Goal: Task Accomplishment & Management: Use online tool/utility

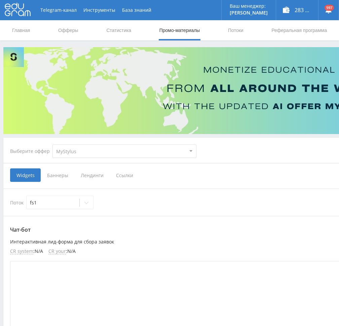
click at [118, 149] on select "MyStylus MyStylus - Revshare Кэмп Studybay Автор24 Studybay [GEOGRAPHIC_DATA] S…" at bounding box center [125, 150] width 144 height 13
select select "376"
click at [53, 144] on select "MyStylus MyStylus - Revshare Кэмп Studybay Автор24 Studybay [GEOGRAPHIC_DATA] S…" at bounding box center [125, 150] width 144 height 13
select select "376"
click at [59, 176] on span "Ссылки" at bounding box center [56, 174] width 30 height 13
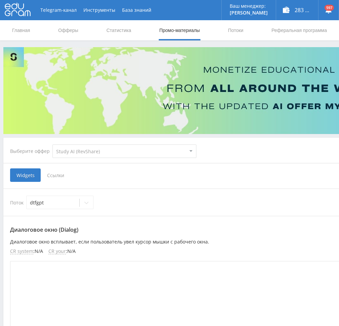
click at [0, 0] on input "Ссылки" at bounding box center [0, 0] width 0 height 0
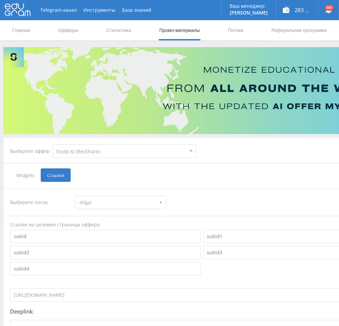
click at [133, 202] on span "dtfgpt" at bounding box center [117, 202] width 76 height 13
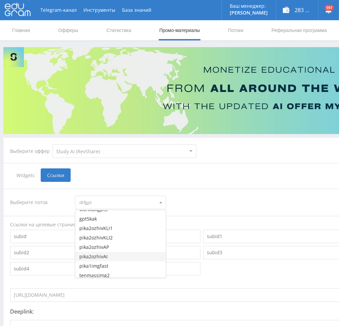
click at [117, 257] on button "pika2ozhivAI" at bounding box center [120, 256] width 90 height 9
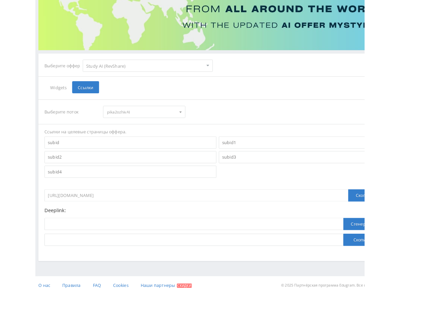
scroll to position [73, 0]
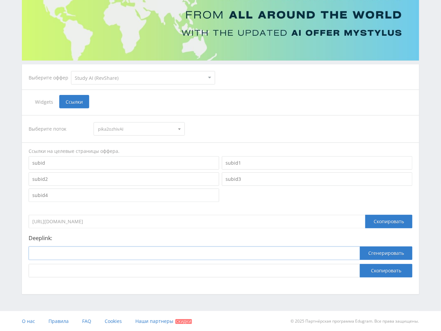
click at [281, 254] on input at bounding box center [194, 252] width 331 height 13
paste input "[URL]"
type input "[URL]"
click at [339, 252] on button "Сгенерировать" at bounding box center [386, 252] width 53 height 13
click at [339, 272] on button "Скопировать" at bounding box center [386, 270] width 53 height 13
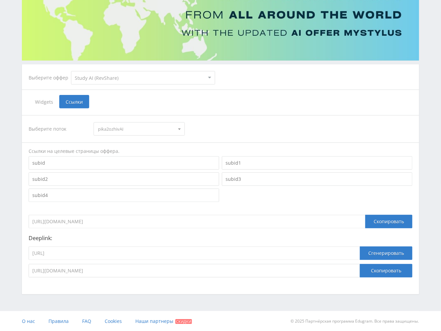
click at [159, 128] on span "pika2ozhivAI" at bounding box center [136, 129] width 76 height 13
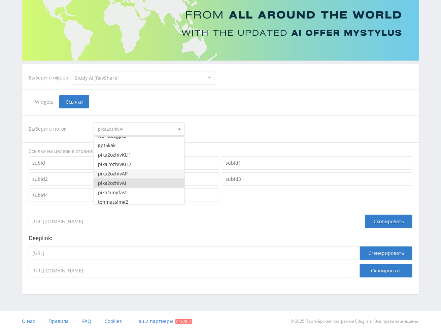
click at [135, 175] on button "pika2ozhivAP" at bounding box center [139, 173] width 90 height 9
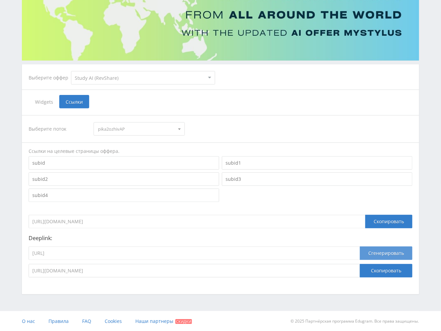
click at [339, 250] on button "Сгенерировать" at bounding box center [386, 252] width 53 height 13
click at [339, 271] on button "Скопировать" at bounding box center [386, 270] width 53 height 13
click at [124, 130] on span "pika2ozhivAP" at bounding box center [136, 129] width 76 height 13
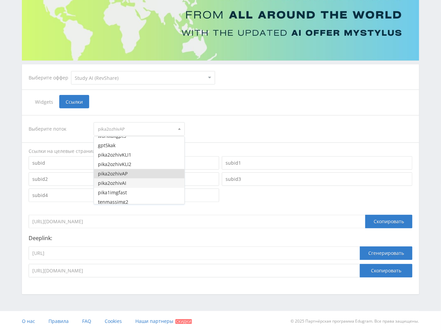
click at [124, 182] on button "pika2ozhivAI" at bounding box center [139, 182] width 90 height 9
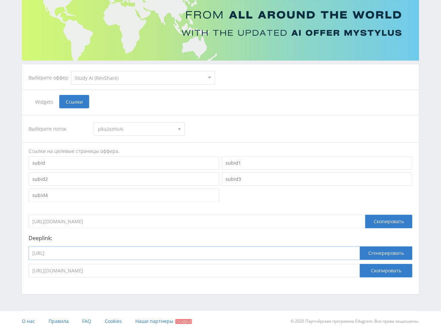
click at [179, 252] on input "[URL]" at bounding box center [194, 252] width 331 height 13
paste input "image"
type input "[URL]"
click at [339, 251] on button "Сгенерировать" at bounding box center [386, 252] width 53 height 13
click at [339, 270] on button "Скопировать" at bounding box center [386, 270] width 53 height 13
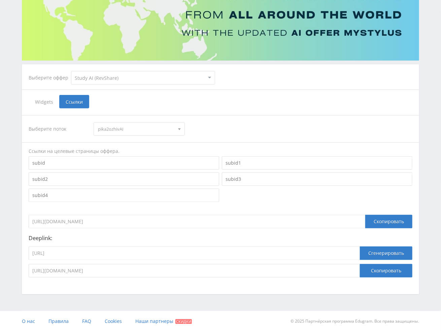
click at [131, 129] on span "pika2ozhivAI" at bounding box center [136, 129] width 76 height 13
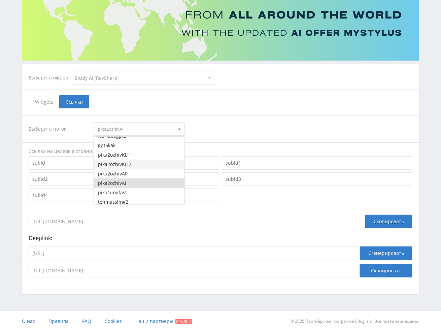
click at [133, 165] on button "pika2ozhivKLI2" at bounding box center [139, 164] width 90 height 9
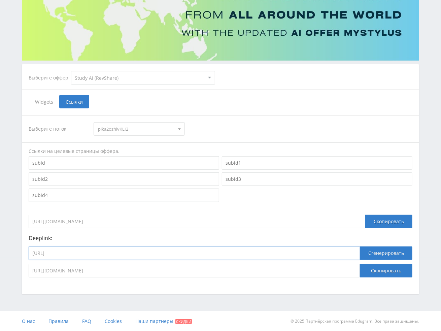
click at [141, 254] on input "[URL]" at bounding box center [194, 252] width 331 height 13
paste input "kling_2_1_master"
type input "[URL]"
click at [339, 253] on button "Сгенерировать" at bounding box center [386, 252] width 53 height 13
click at [339, 271] on button "Скопировать" at bounding box center [386, 270] width 53 height 13
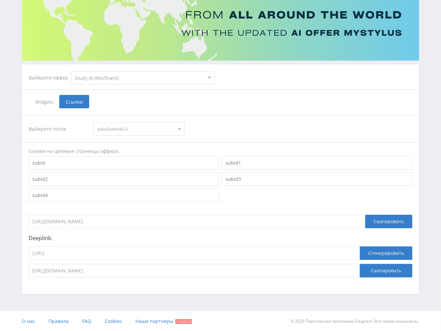
click at [120, 75] on select "MyStylus MyStylus - Revshare Кэмп Studybay Автор24 Studybay [GEOGRAPHIC_DATA] S…" at bounding box center [143, 77] width 144 height 13
click at [71, 71] on select "MyStylus MyStylus - Revshare Кэмп Studybay Автор24 Studybay [GEOGRAPHIC_DATA] S…" at bounding box center [143, 77] width 144 height 13
click at [144, 130] on span "pika2ozhivKLI2" at bounding box center [136, 129] width 76 height 13
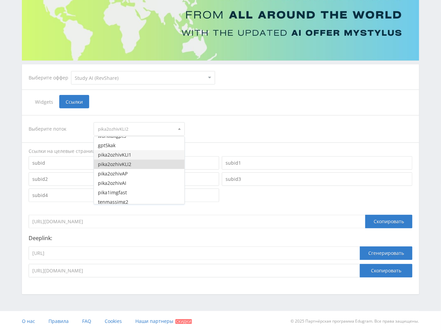
click at [128, 155] on button "pika2ozhivKLI1" at bounding box center [139, 154] width 90 height 9
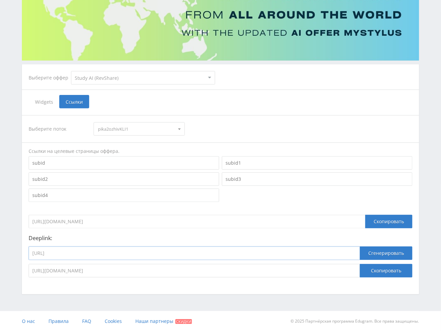
click at [117, 253] on input "[URL]" at bounding box center [194, 252] width 331 height 13
paste input "1_6"
type input "[URL]"
click at [339, 257] on button "Сгенерировать" at bounding box center [386, 252] width 53 height 13
click at [339, 270] on button "Скопировать" at bounding box center [386, 270] width 53 height 13
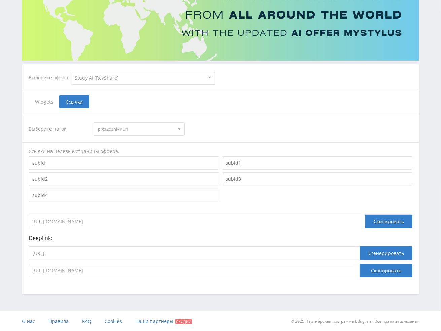
click at [238, 93] on div "Выберите оффер MyStylus MyStylus - Revshare Кэмп Studybay Автор24 Studybay [GEO…" at bounding box center [220, 179] width 397 height 230
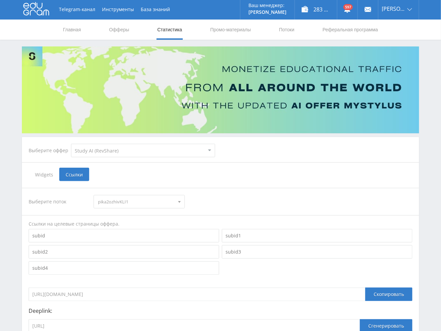
scroll to position [0, 0]
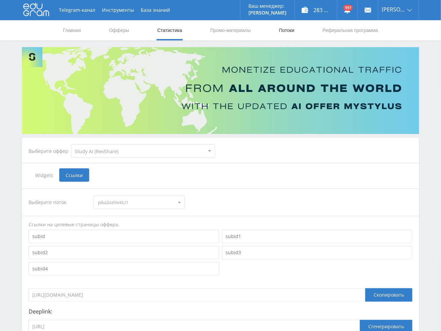
click at [291, 31] on link "Потоки" at bounding box center [286, 30] width 17 height 20
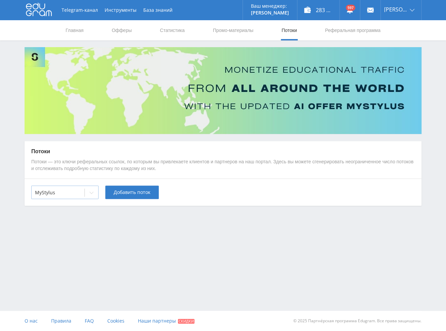
click at [80, 191] on div at bounding box center [58, 192] width 46 height 7
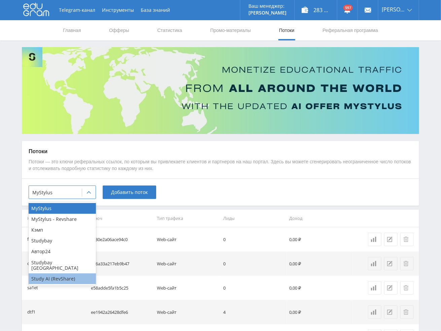
click at [61, 275] on div "Study AI (RevShare)" at bounding box center [62, 278] width 67 height 11
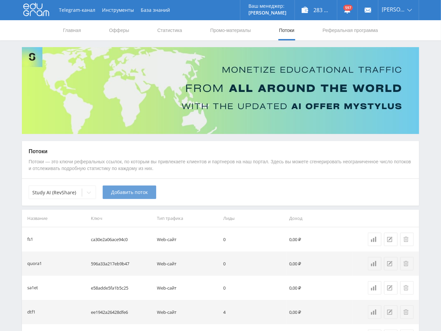
click at [135, 192] on span "Добавить поток" at bounding box center [129, 192] width 37 height 5
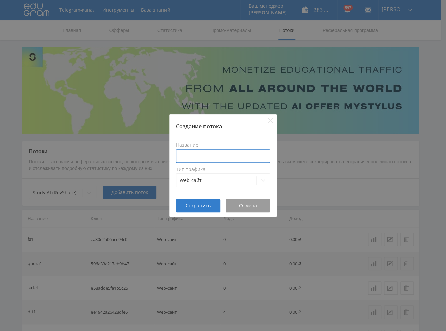
click at [207, 155] on input at bounding box center [223, 155] width 94 height 13
type input "pika2ozhivVEO3"
click at [193, 206] on span "Сохранить" at bounding box center [198, 205] width 25 height 5
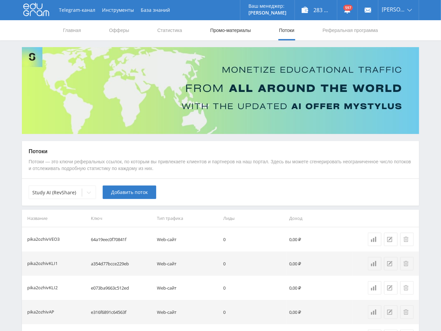
click at [227, 27] on link "Промо-материалы" at bounding box center [231, 30] width 42 height 20
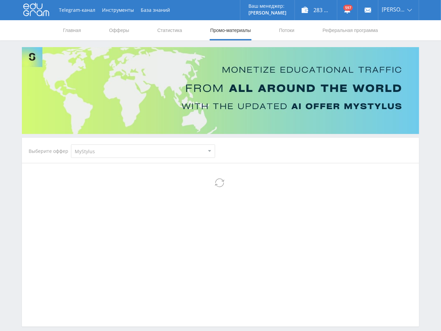
click at [100, 151] on select "MyStylus MyStylus - Revshare Кэмп Studybay Автор24 Studybay [GEOGRAPHIC_DATA] S…" at bounding box center [143, 150] width 144 height 13
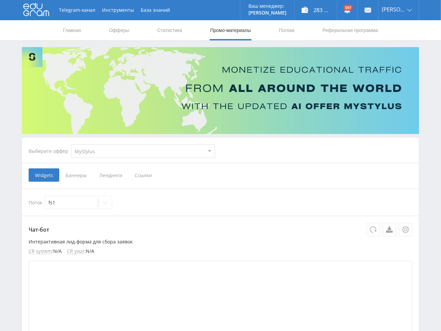
click at [104, 153] on select "MyStylus MyStylus - Revshare Кэмп Studybay Автор24 Studybay [GEOGRAPHIC_DATA] S…" at bounding box center [143, 150] width 144 height 13
select select "376"
click at [71, 144] on select "MyStylus MyStylus - Revshare Кэмп Studybay Автор24 Studybay [GEOGRAPHIC_DATA] S…" at bounding box center [143, 150] width 144 height 13
select select "376"
click at [80, 175] on span "Ссылки" at bounding box center [74, 174] width 30 height 13
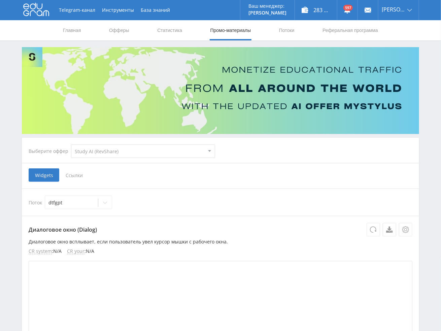
click at [0, 0] on input "Ссылки" at bounding box center [0, 0] width 0 height 0
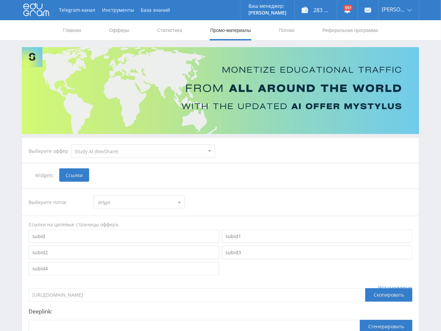
click at [112, 205] on span "dtfgpt" at bounding box center [136, 202] width 76 height 13
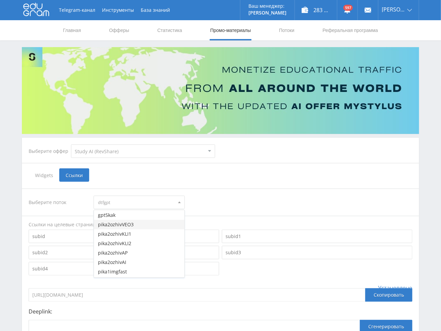
click at [142, 224] on button "pika2ozhivVEO3" at bounding box center [139, 224] width 90 height 9
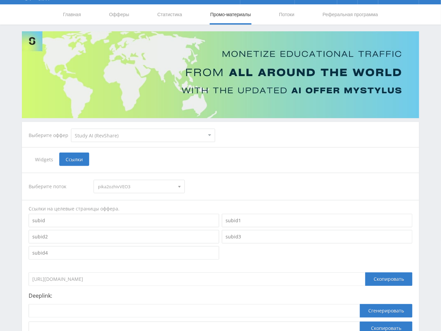
scroll to position [73, 0]
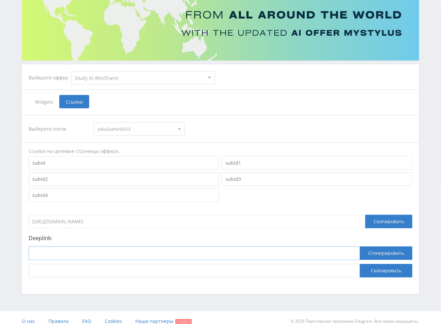
click at [177, 254] on input at bounding box center [194, 252] width 331 height 13
paste input "[URL]"
type input "[URL]"
click at [339, 249] on button "Сгенерировать" at bounding box center [386, 252] width 53 height 13
click at [339, 273] on button "Скопировать" at bounding box center [386, 270] width 53 height 13
